Goal: Task Accomplishment & Management: Manage account settings

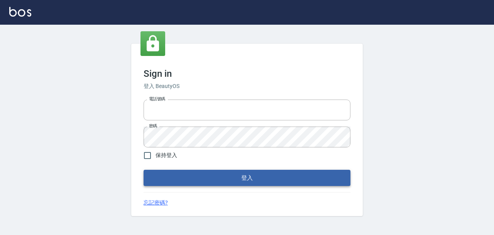
type input "devdev"
click at [296, 180] on button "登入" at bounding box center [247, 178] width 207 height 16
